Goal: Unclear: Unclear

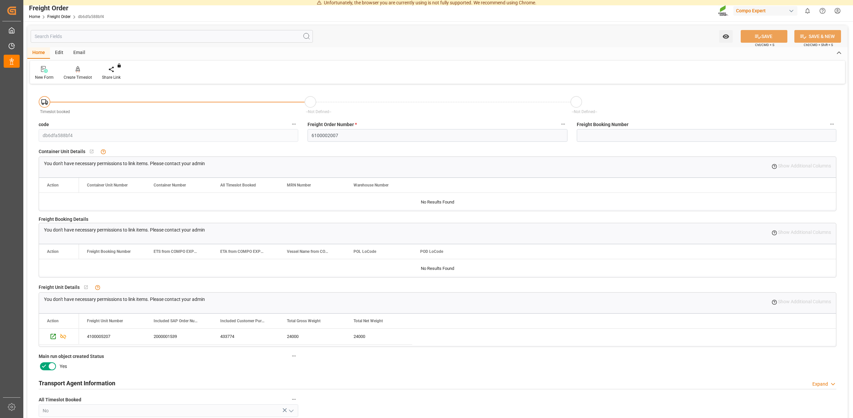
click at [486, 69] on div "New Form Create Timeslot Share Link You don't have permission for this feature.…" at bounding box center [437, 72] width 815 height 23
